Goal: Information Seeking & Learning: Check status

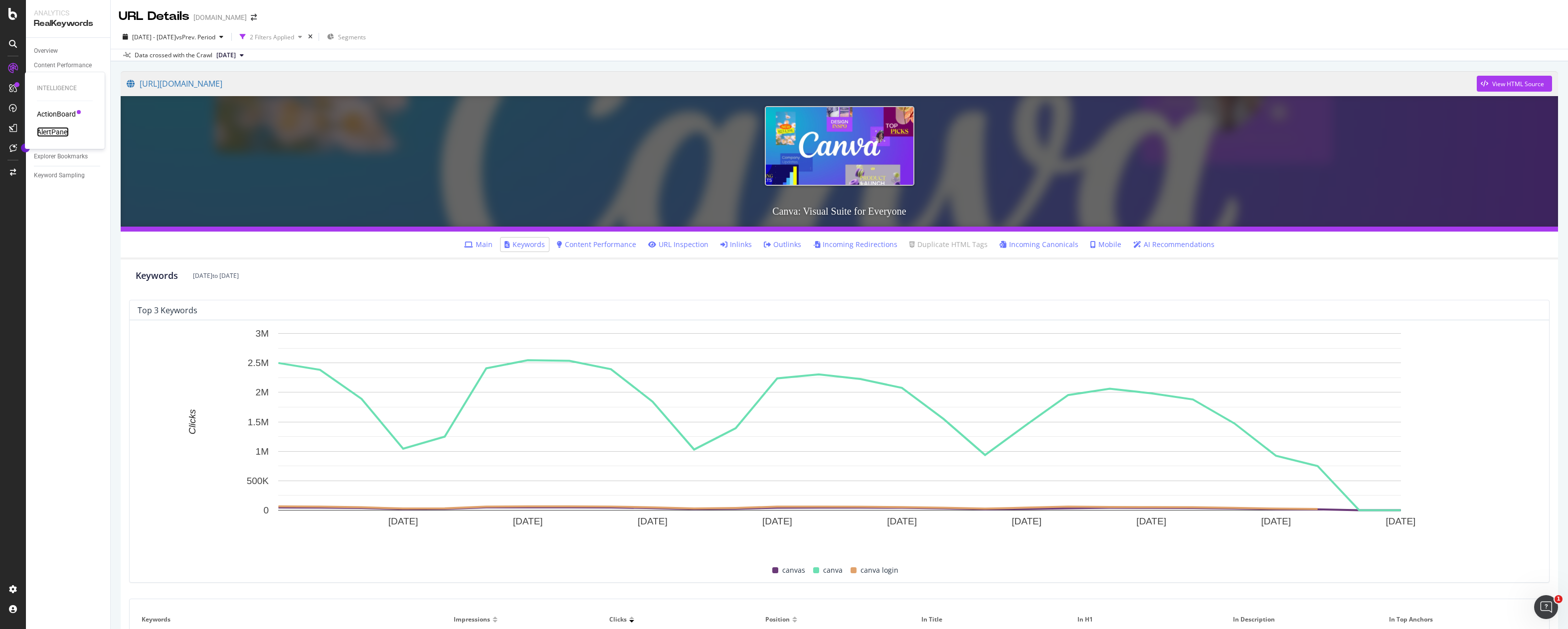
click at [54, 132] on div "AlertPanel" at bounding box center [52, 131] width 32 height 10
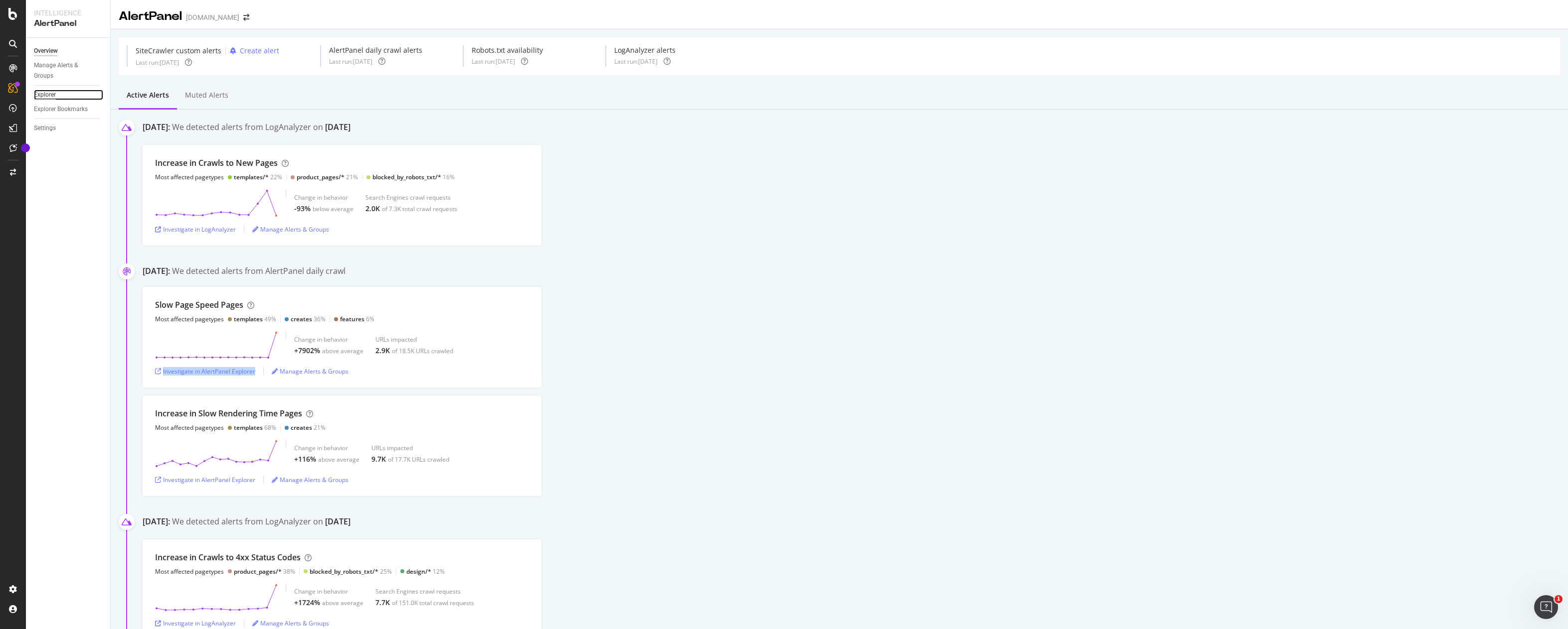
click at [48, 95] on div "Explorer" at bounding box center [44, 95] width 22 height 10
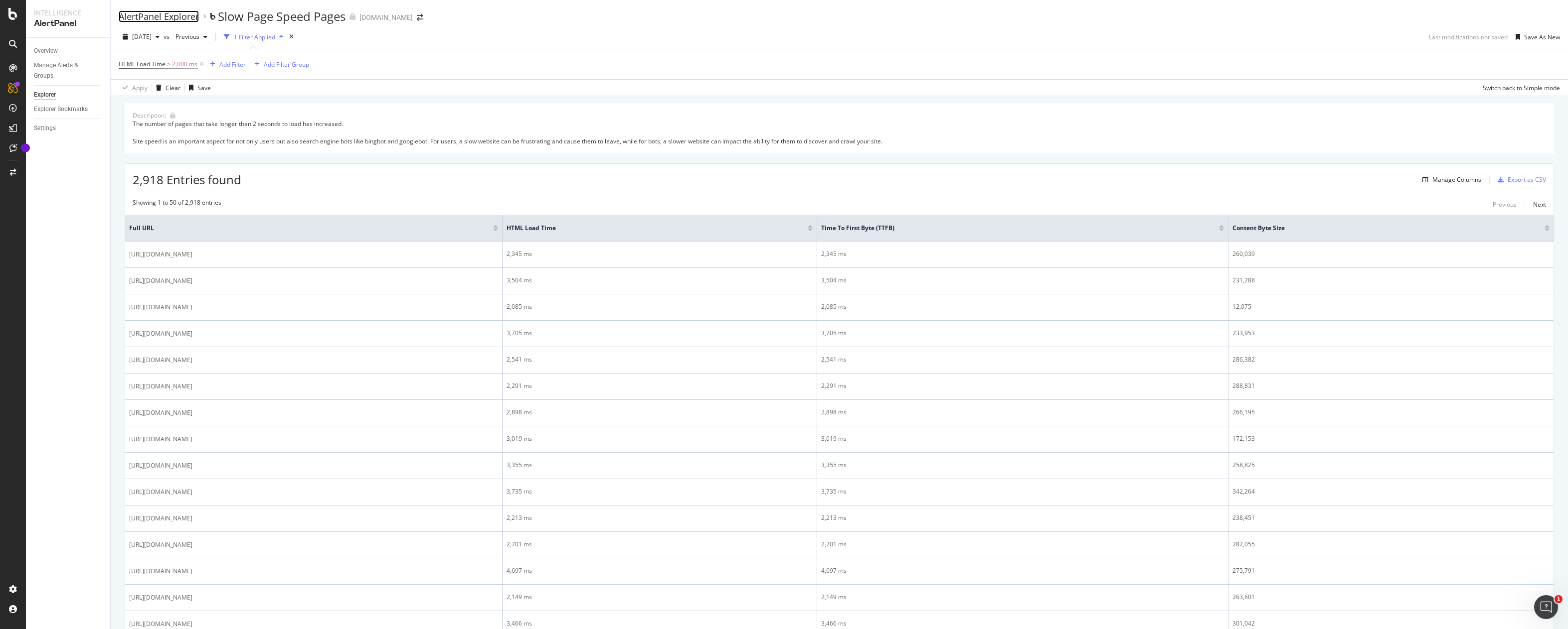
click at [177, 12] on div "AlertPanel Explorer" at bounding box center [158, 17] width 80 height 11
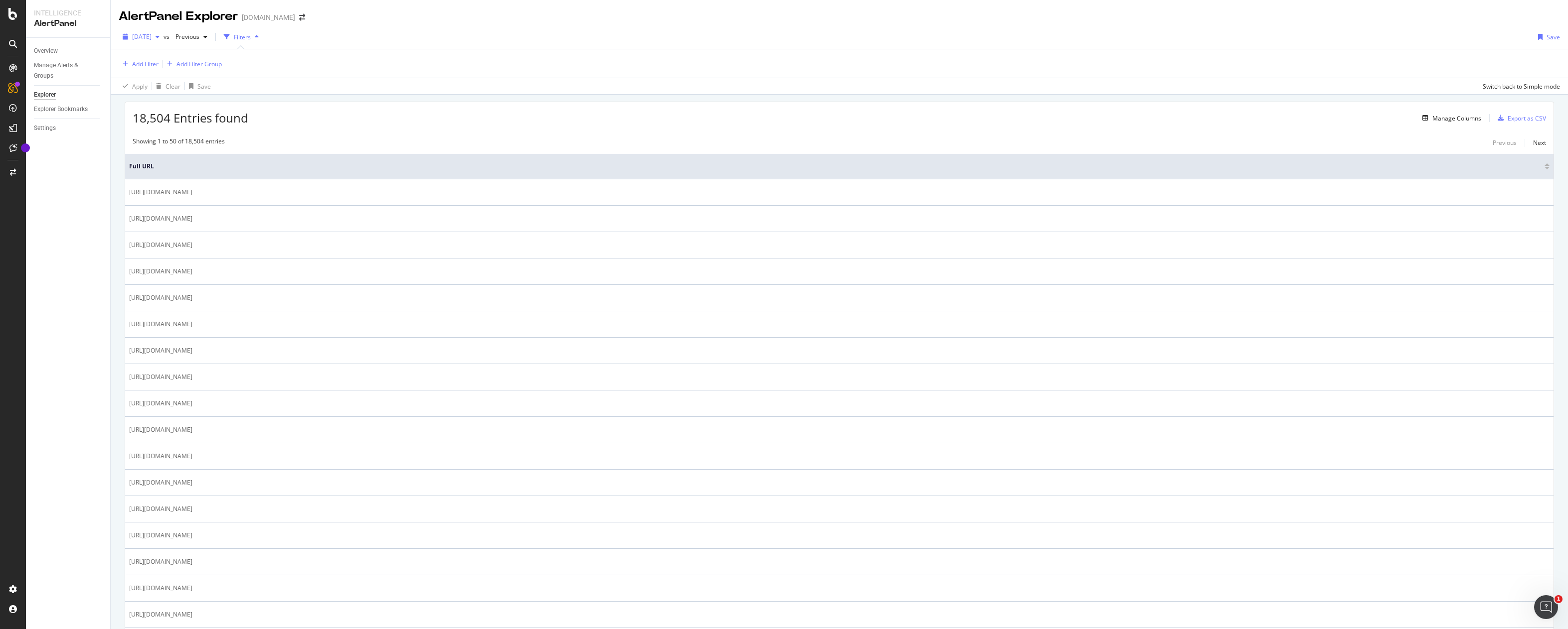
click at [151, 37] on span "[DATE]" at bounding box center [142, 37] width 19 height 9
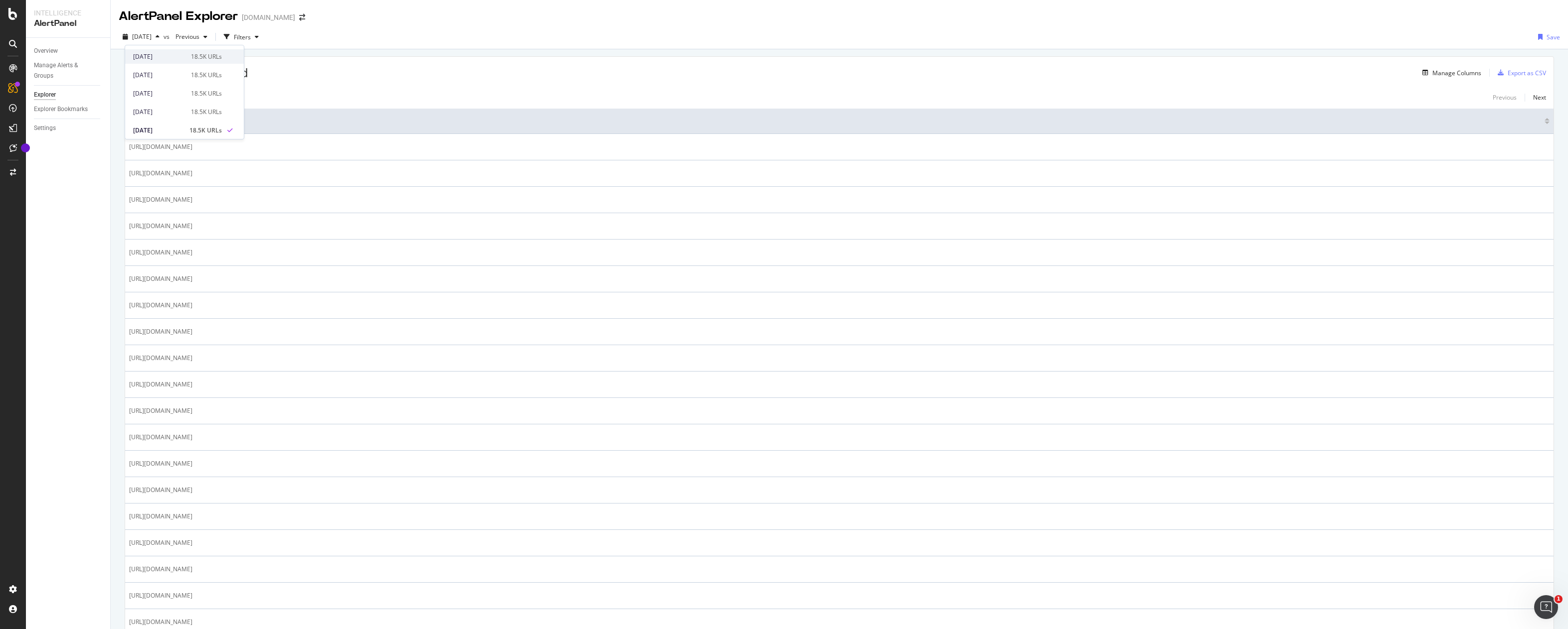
click at [166, 58] on div "[DATE]" at bounding box center [159, 57] width 52 height 9
click at [254, 37] on icon "button" at bounding box center [252, 37] width 4 height 6
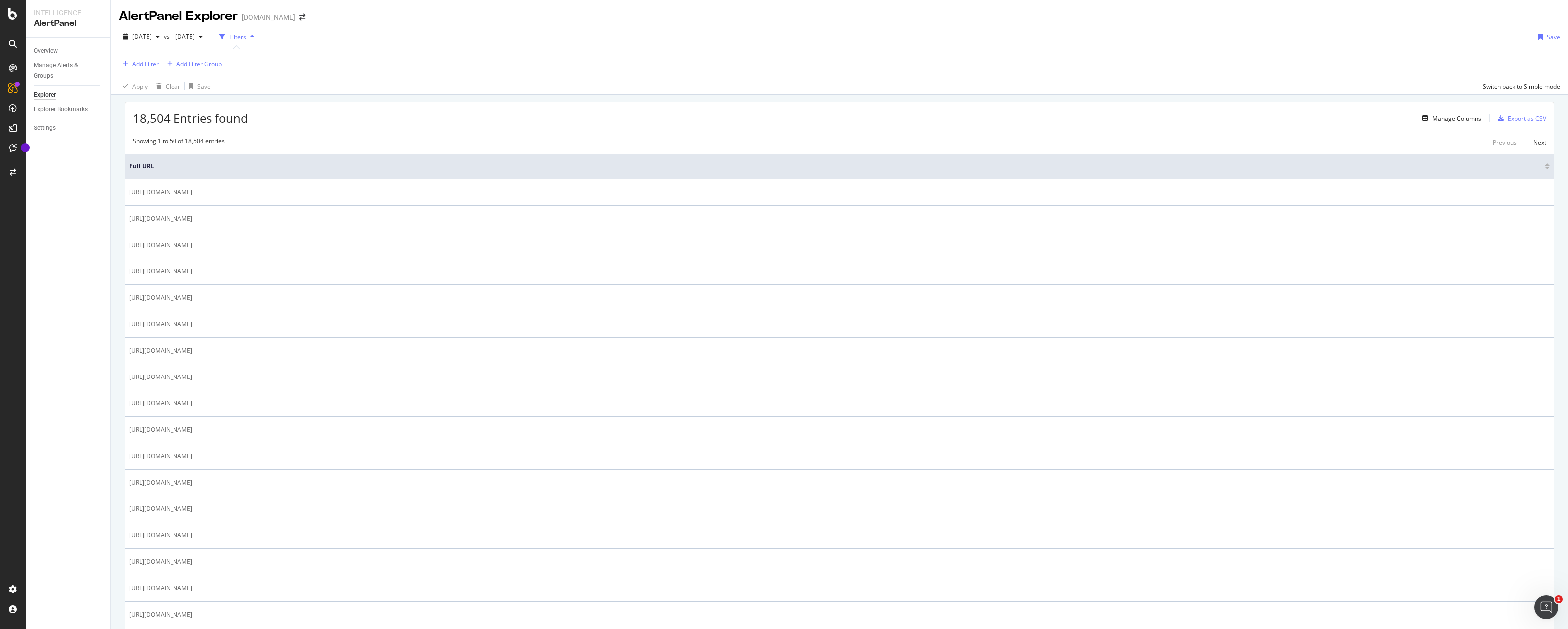
click at [141, 61] on div "Add Filter" at bounding box center [145, 64] width 26 height 9
click at [215, 88] on div "Saved Filters" at bounding box center [192, 90] width 66 height 28
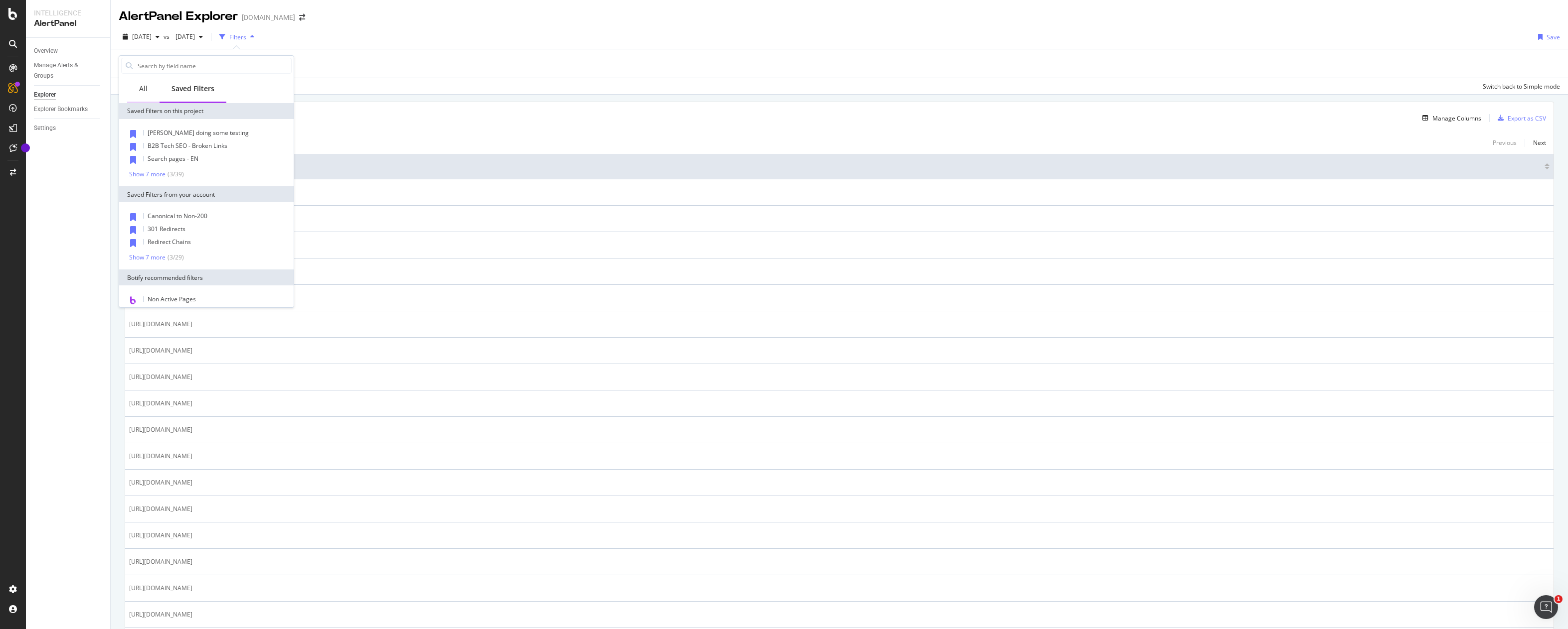
drag, startPoint x: 146, startPoint y: 93, endPoint x: 146, endPoint y: 80, distance: 13.0
click at [146, 88] on div "All" at bounding box center [144, 88] width 9 height 10
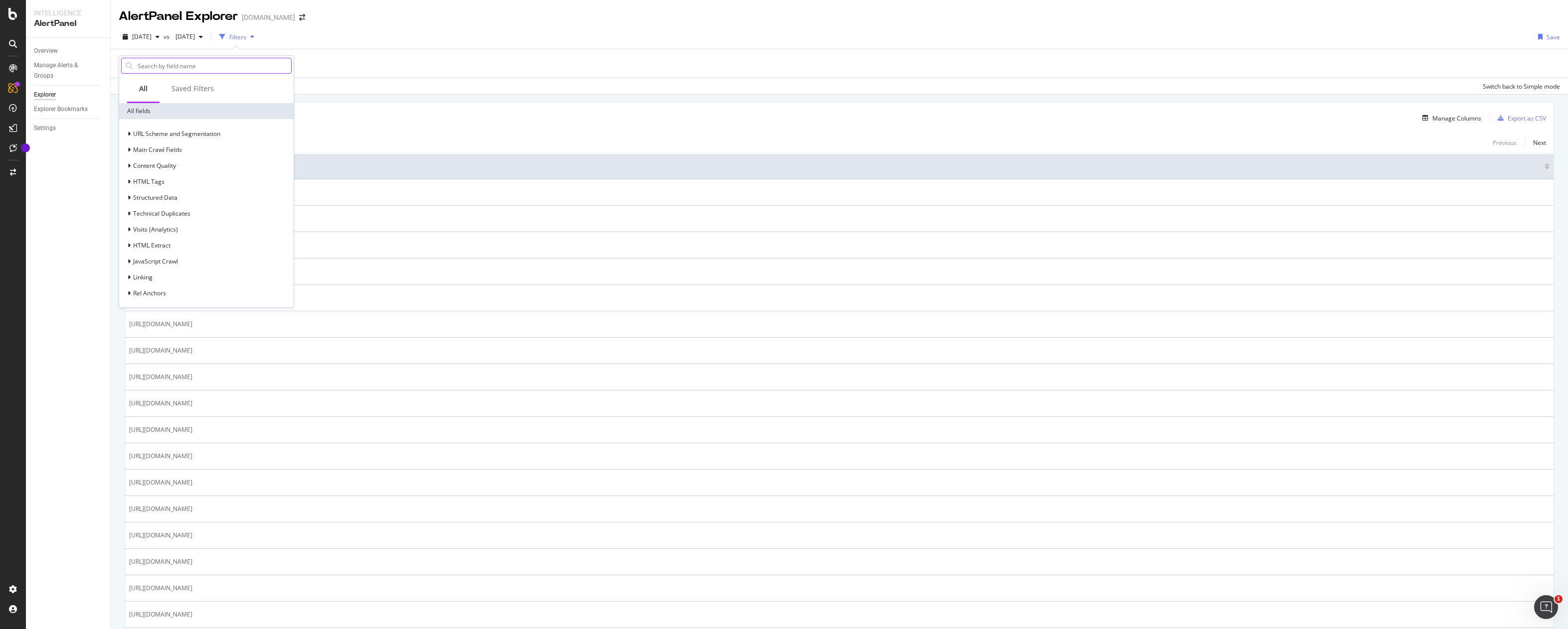
click at [147, 65] on input "text" at bounding box center [214, 65] width 155 height 15
type input "l"
type input "pain"
click at [146, 251] on span "Show 10 more" at bounding box center [147, 255] width 37 height 9
click at [221, 146] on div "First Image Paint" at bounding box center [212, 145] width 158 height 12
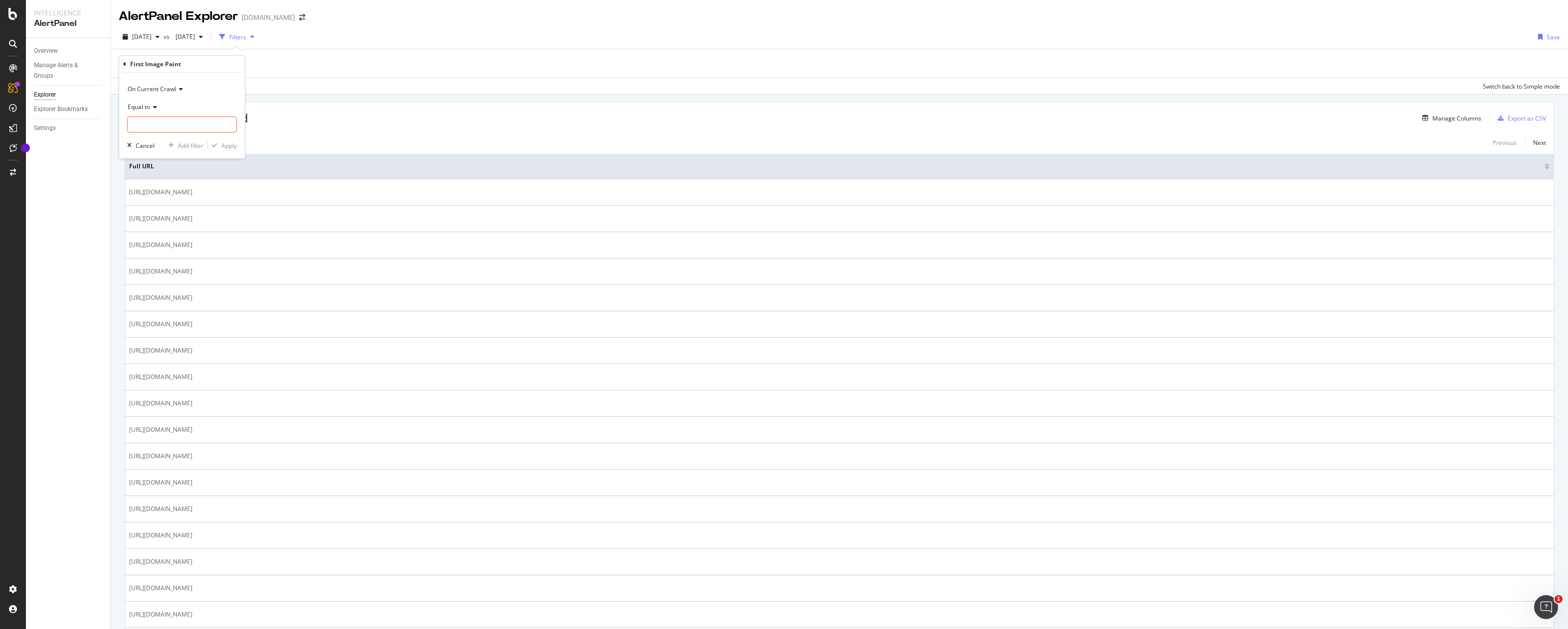
click at [156, 106] on icon at bounding box center [153, 107] width 7 height 6
click at [167, 177] on div "Greater than" at bounding box center [183, 178] width 107 height 13
click at [156, 122] on input "number" at bounding box center [182, 124] width 110 height 16
type input "2"
click at [226, 144] on div "Apply" at bounding box center [229, 146] width 16 height 9
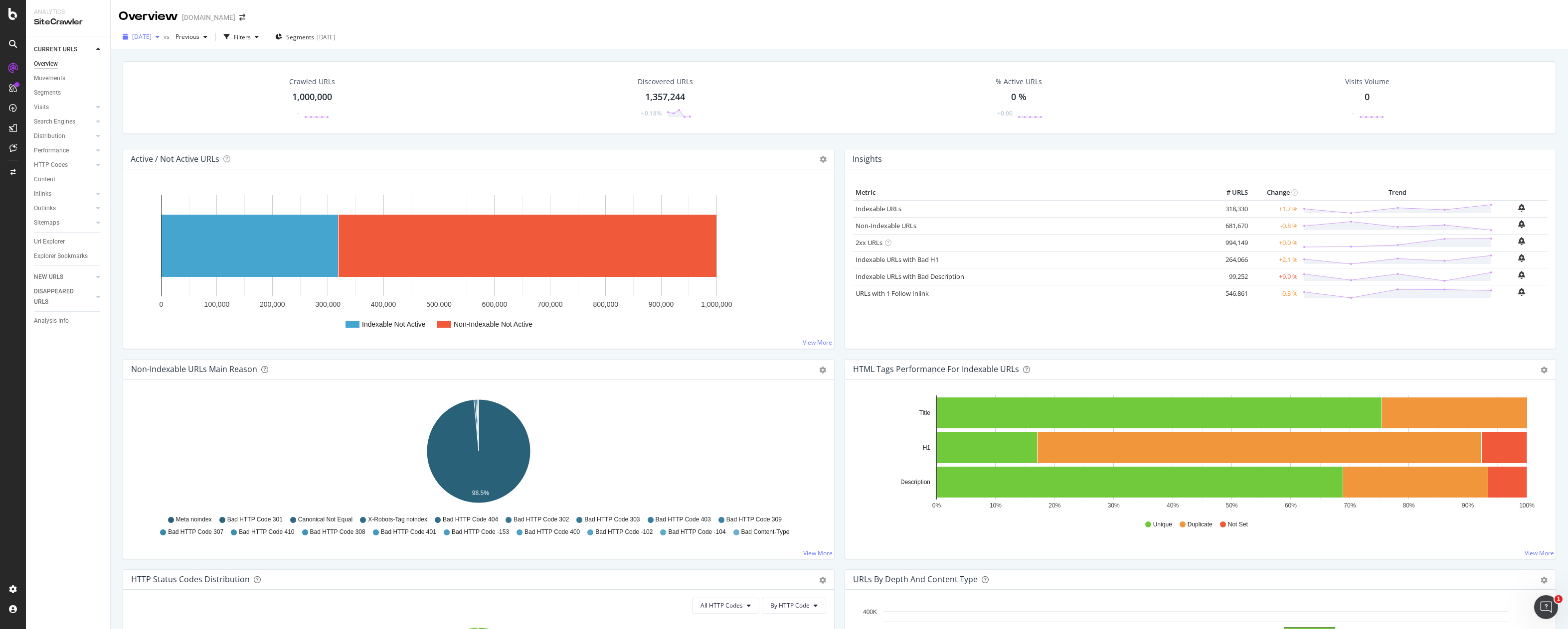
click at [159, 36] on icon "button" at bounding box center [158, 37] width 4 height 6
click at [426, 15] on div "Overview canva.com" at bounding box center [839, 12] width 1457 height 25
